Goal: Communication & Community: Answer question/provide support

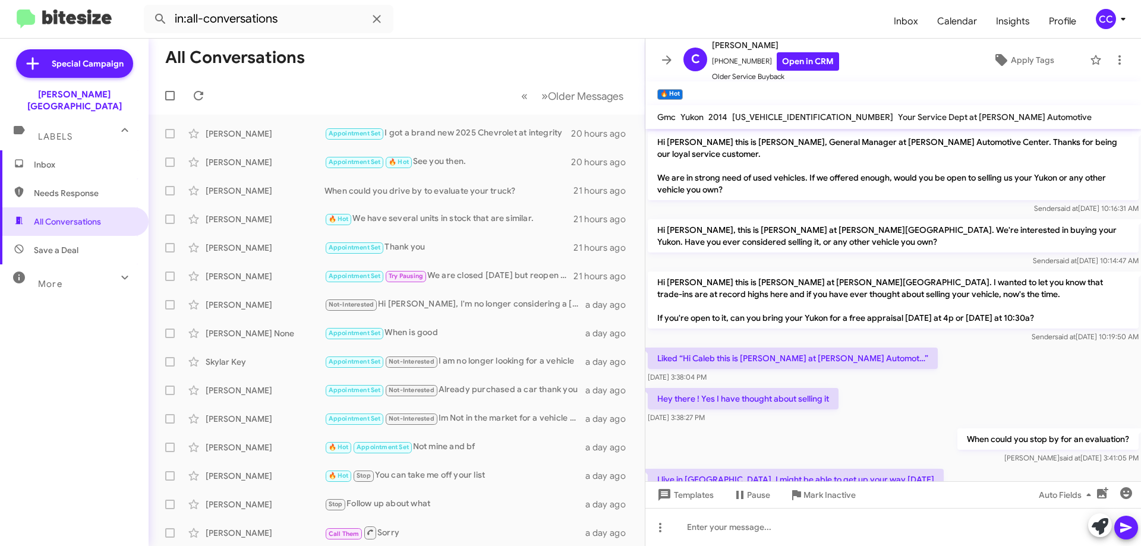
scroll to position [90, 0]
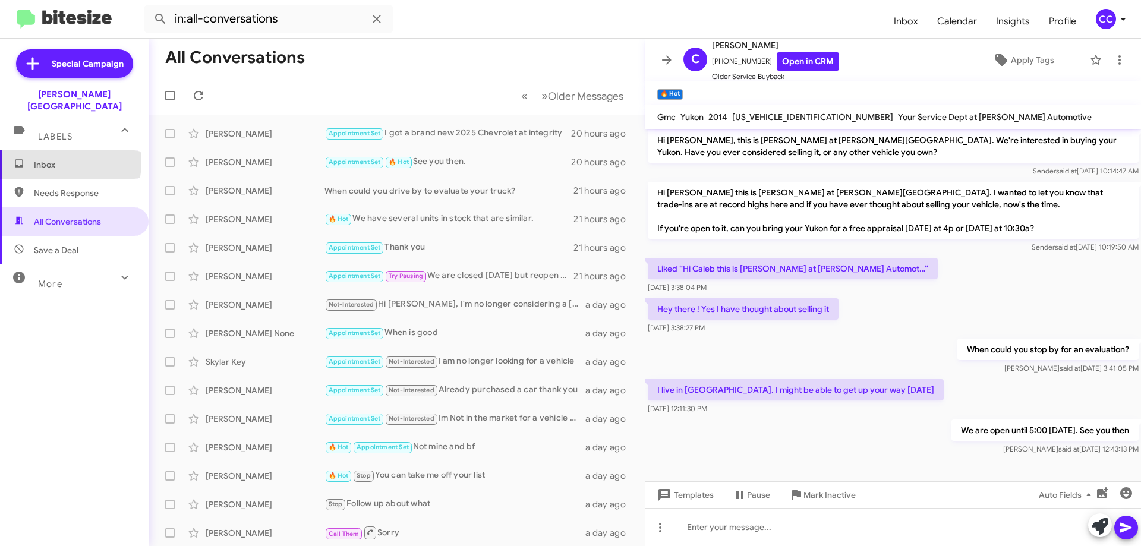
click at [56, 159] on span "Inbox" at bounding box center [84, 165] width 101 height 12
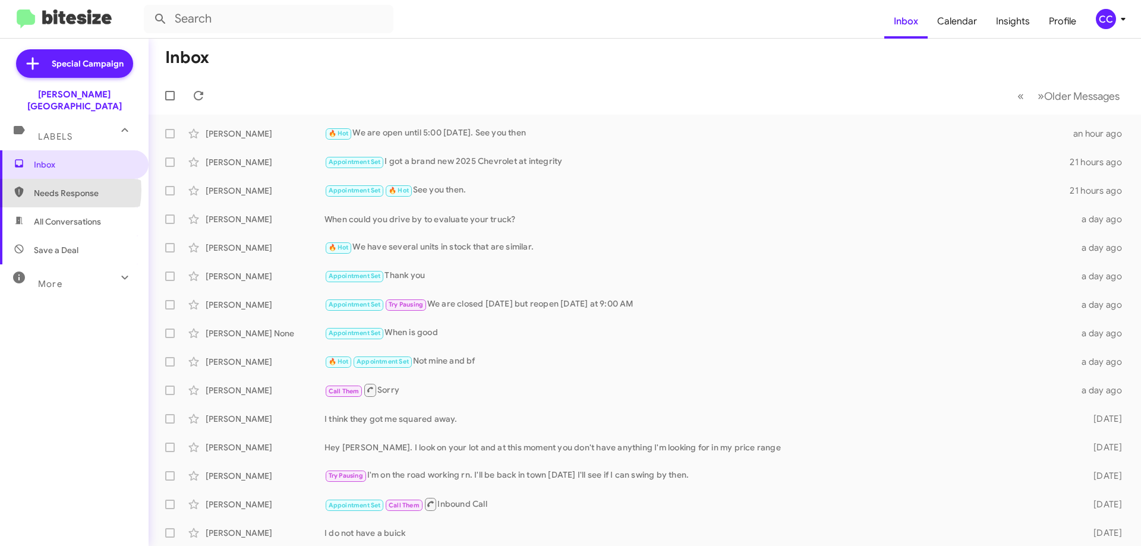
click at [50, 187] on span "Needs Response" at bounding box center [84, 193] width 101 height 12
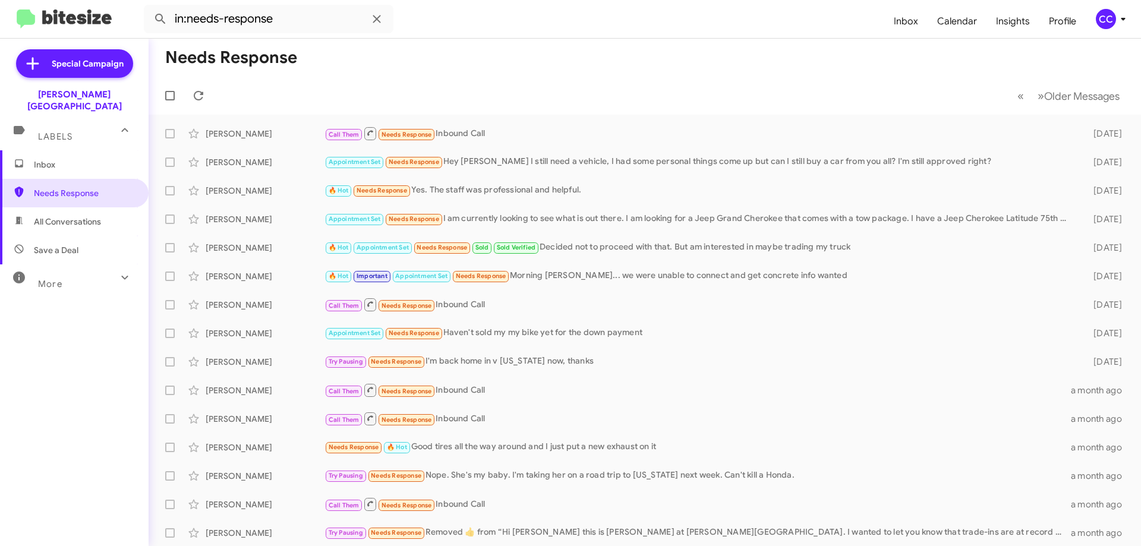
click at [67, 216] on span "All Conversations" at bounding box center [67, 222] width 67 height 12
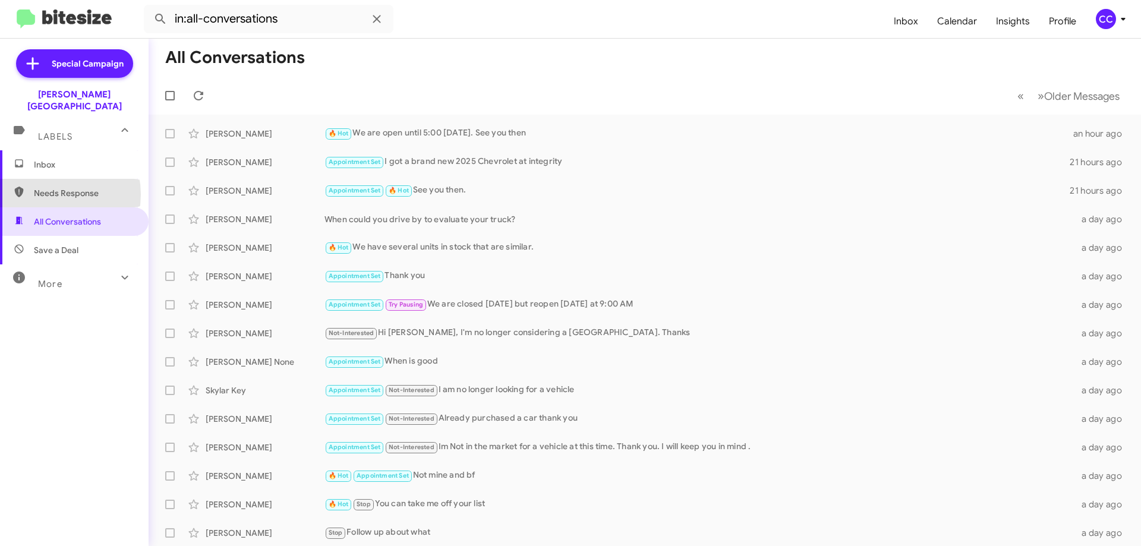
click at [45, 187] on span "Needs Response" at bounding box center [84, 193] width 101 height 12
type input "in:needs-response"
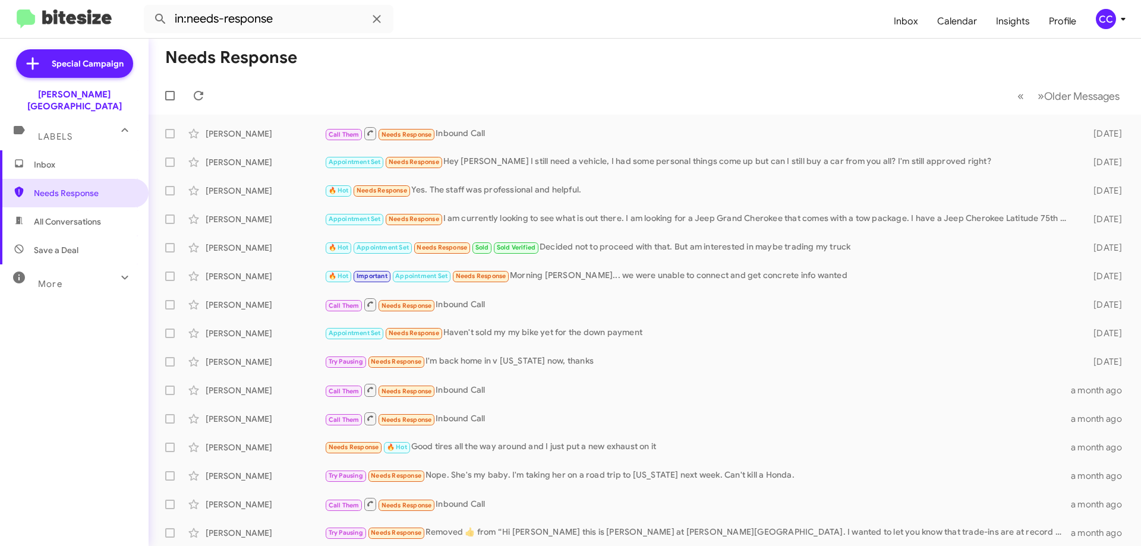
click at [53, 159] on span "Inbox" at bounding box center [84, 165] width 101 height 12
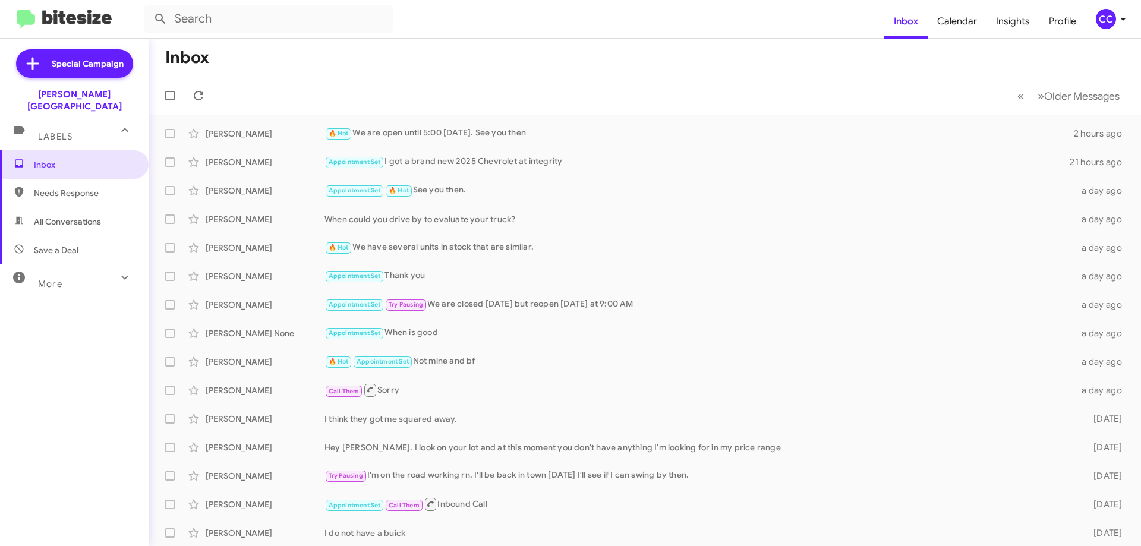
click at [75, 179] on span "Needs Response" at bounding box center [74, 193] width 149 height 29
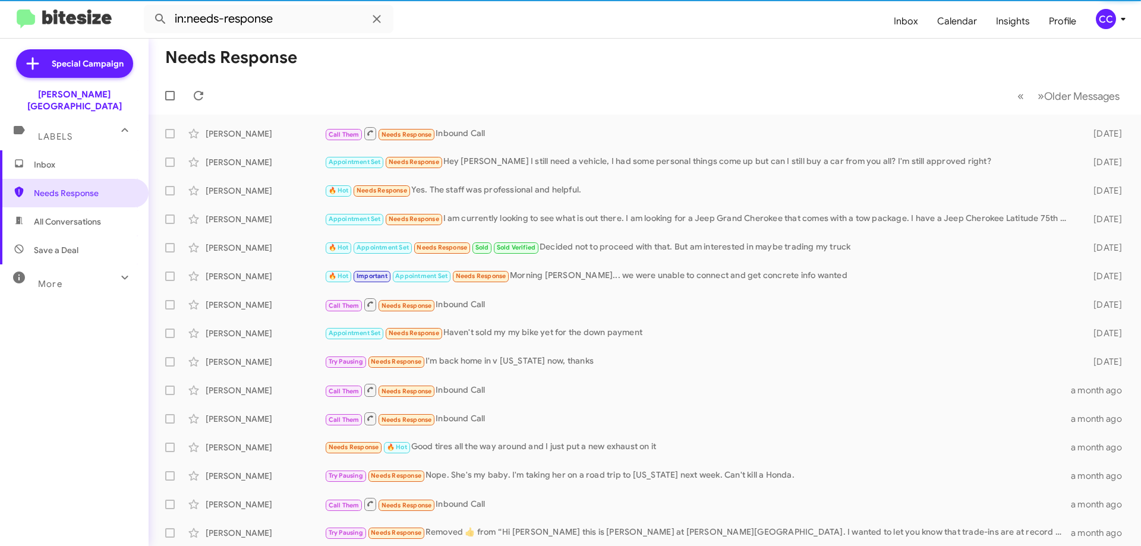
click at [74, 216] on span "All Conversations" at bounding box center [67, 222] width 67 height 12
type input "in:all-conversations"
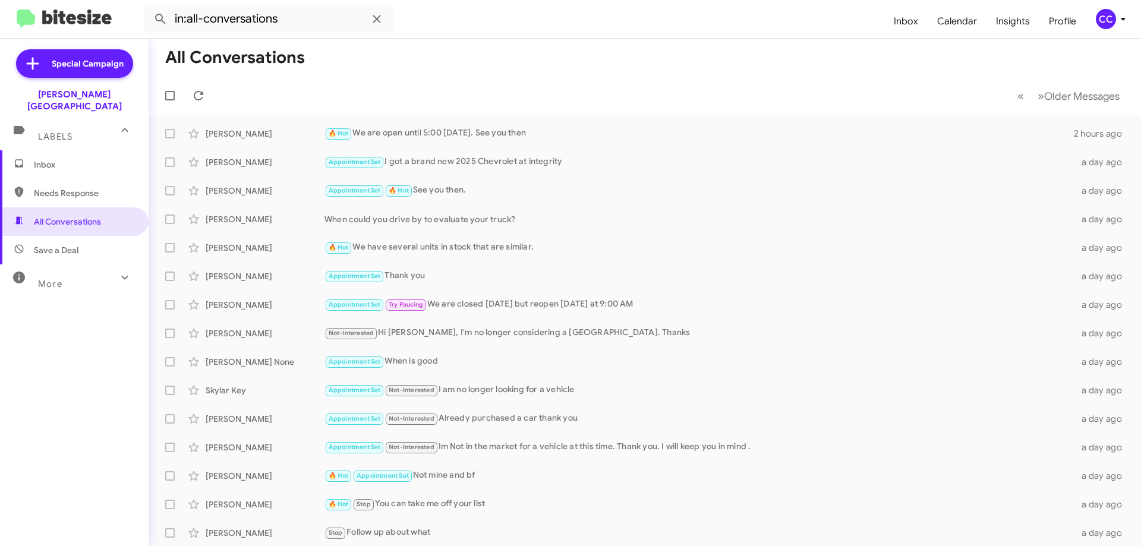
click at [46, 159] on span "Inbox" at bounding box center [84, 165] width 101 height 12
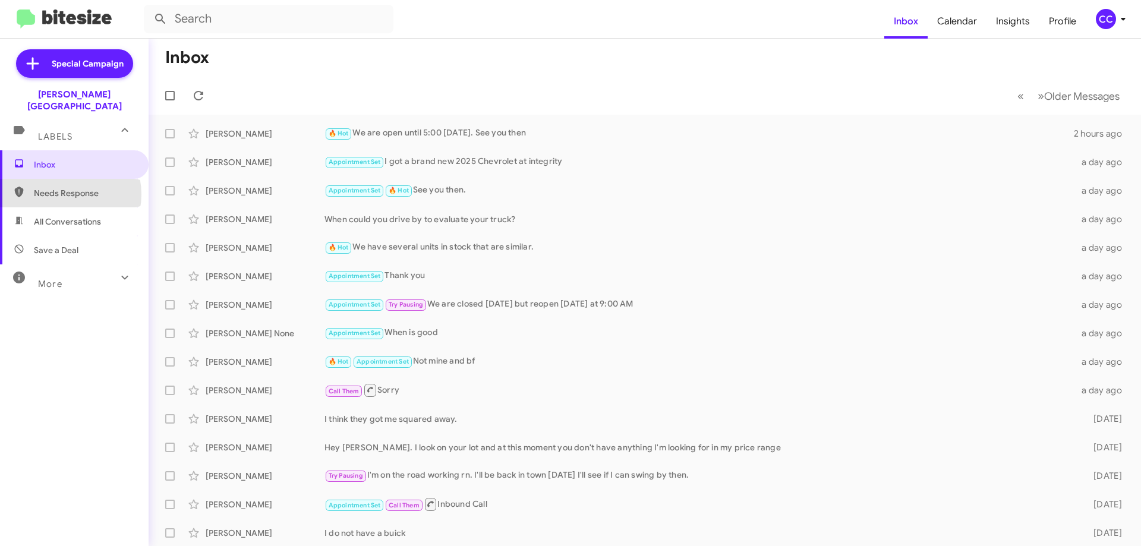
click at [64, 187] on span "Needs Response" at bounding box center [84, 193] width 101 height 12
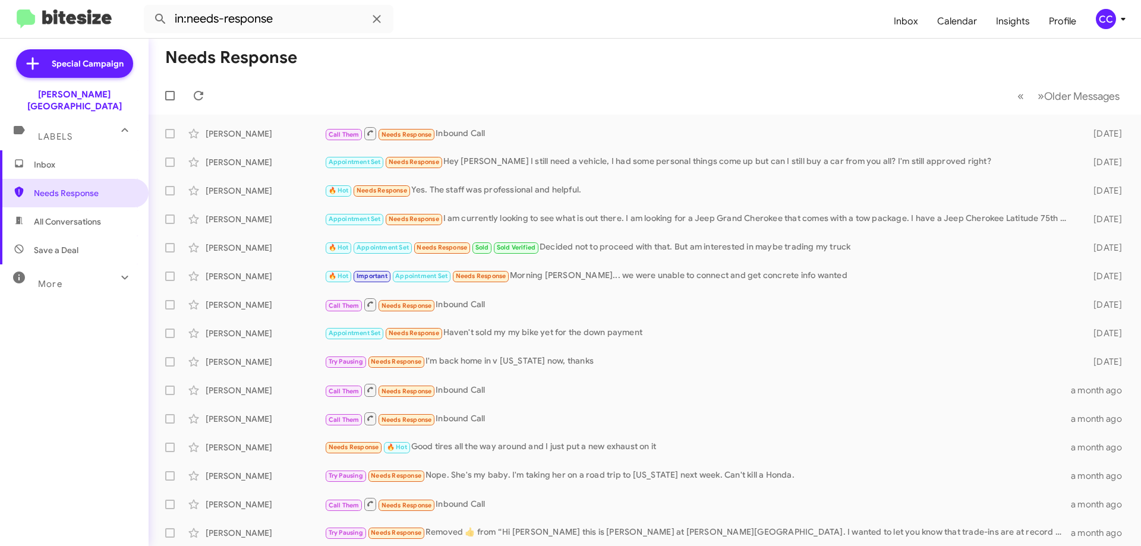
click at [60, 216] on span "All Conversations" at bounding box center [67, 222] width 67 height 12
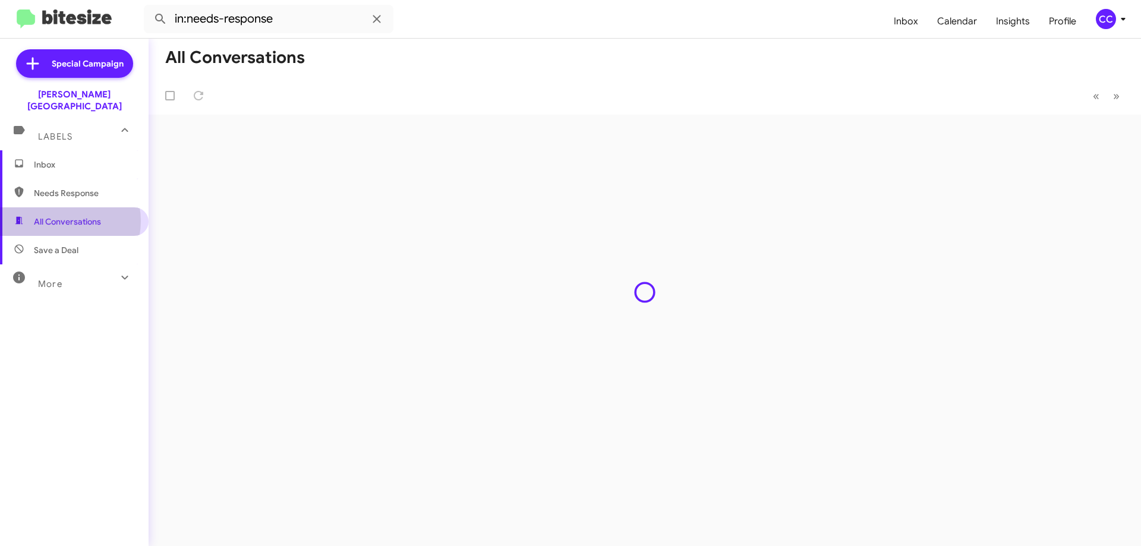
type input "in:all-conversations"
